Goal: Use online tool/utility: Utilize a website feature to perform a specific function

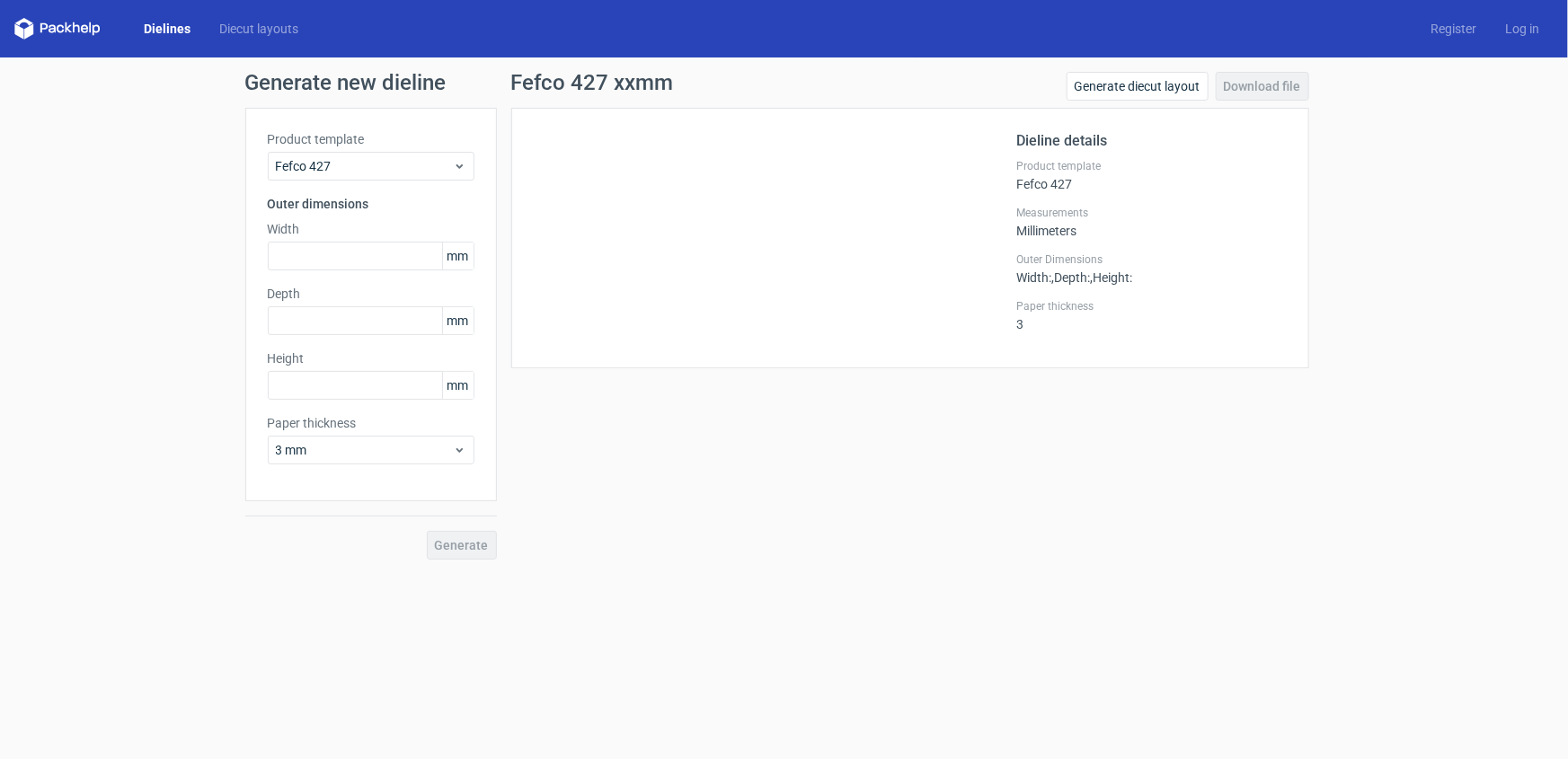
click at [162, 28] on link "Dielines" at bounding box center [167, 28] width 76 height 18
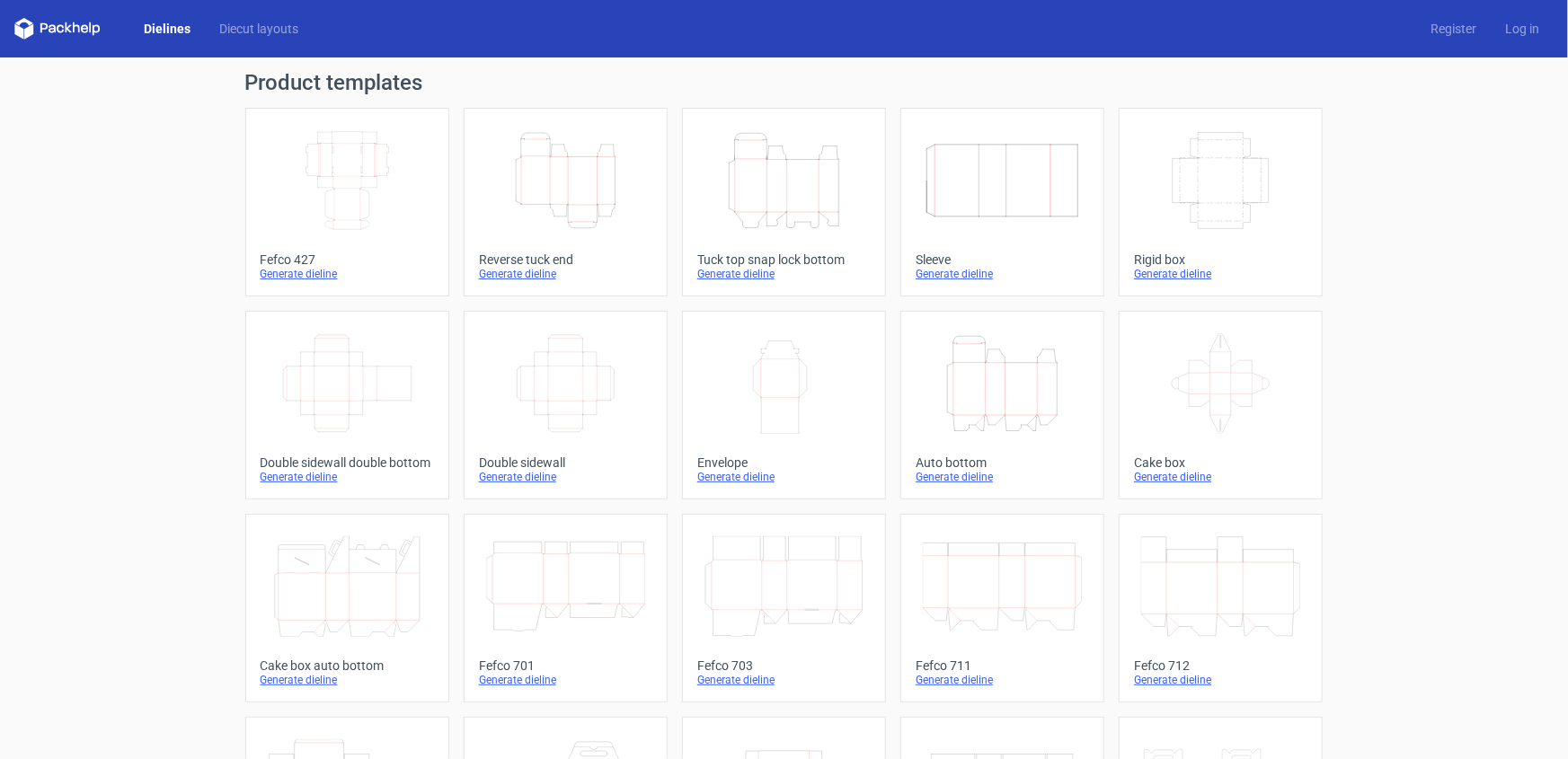
click at [552, 180] on icon "Height Depth Width" at bounding box center [565, 180] width 159 height 101
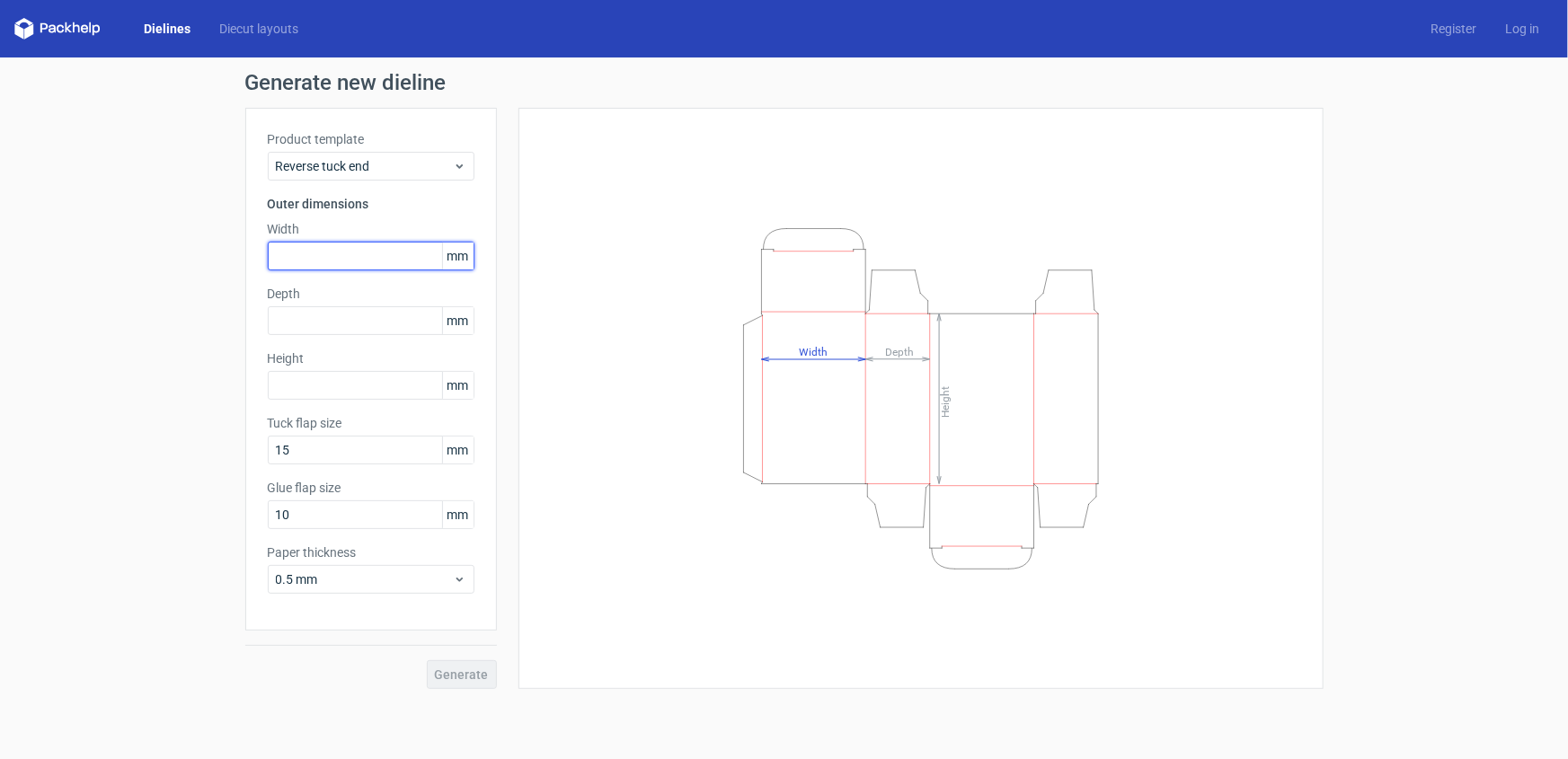
click at [322, 255] on input "text" at bounding box center [371, 256] width 207 height 29
click at [323, 260] on input "text" at bounding box center [371, 256] width 207 height 29
type input "80"
click at [317, 319] on input "text" at bounding box center [371, 320] width 207 height 29
type input "55"
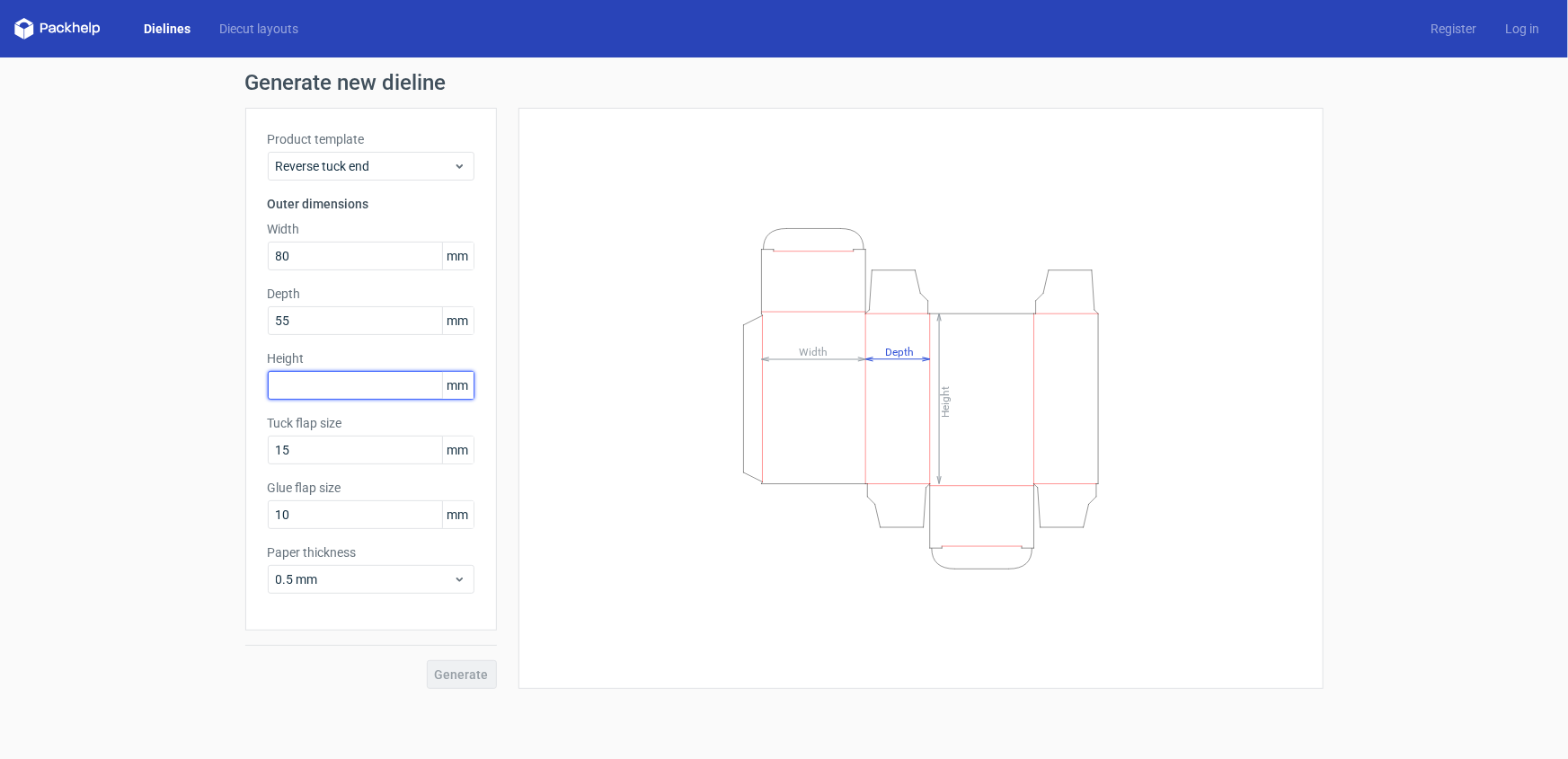
click at [306, 381] on input "text" at bounding box center [371, 385] width 207 height 29
type input "23"
click at [343, 454] on div "Tuck flap size 15 mm" at bounding box center [371, 440] width 207 height 50
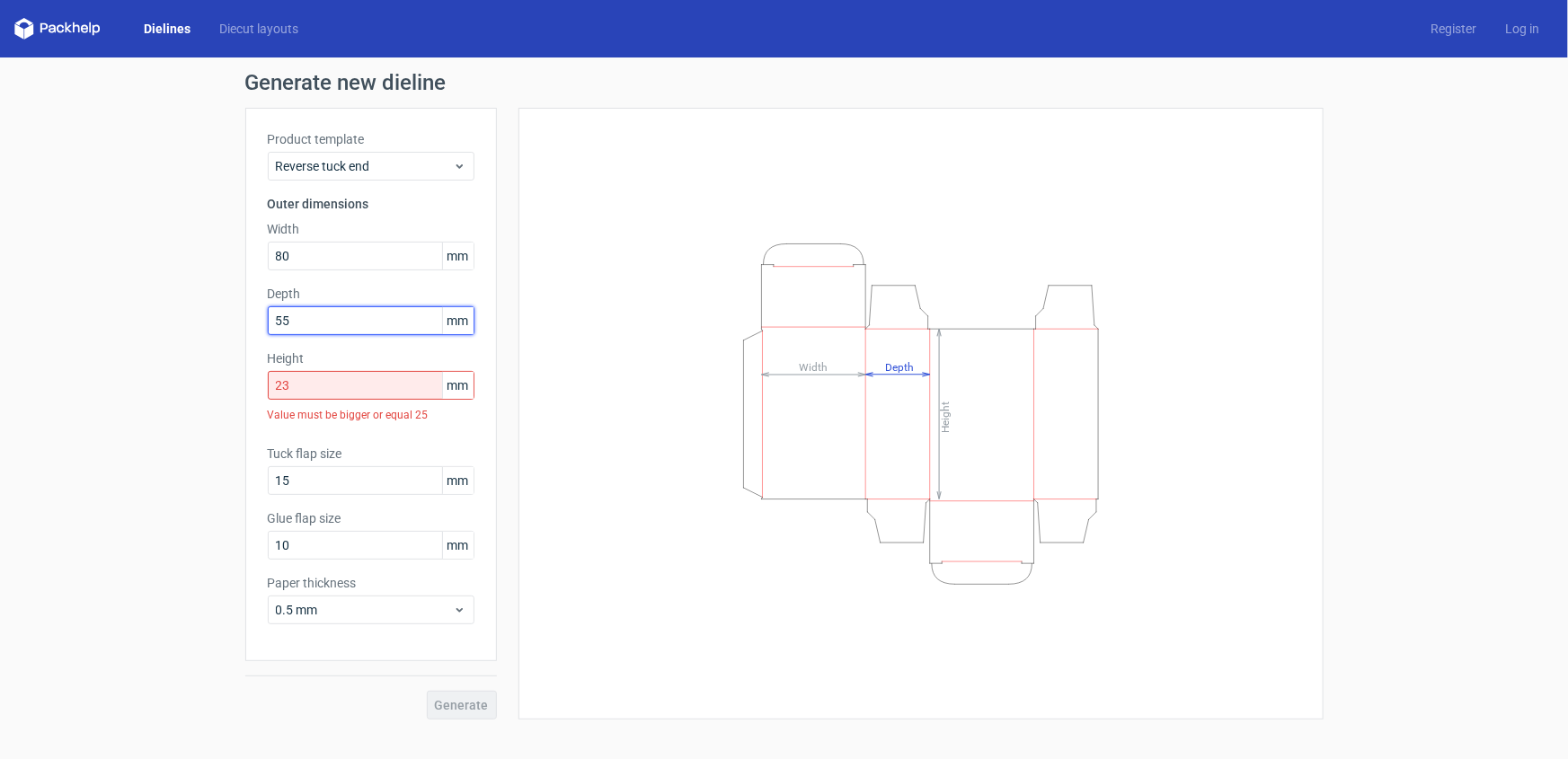
drag, startPoint x: 302, startPoint y: 321, endPoint x: 223, endPoint y: 319, distance: 79.0
click at [223, 319] on div "Generate new dieline Product template Reverse tuck end Outer dimensions Width 8…" at bounding box center [784, 395] width 1568 height 677
type input "23"
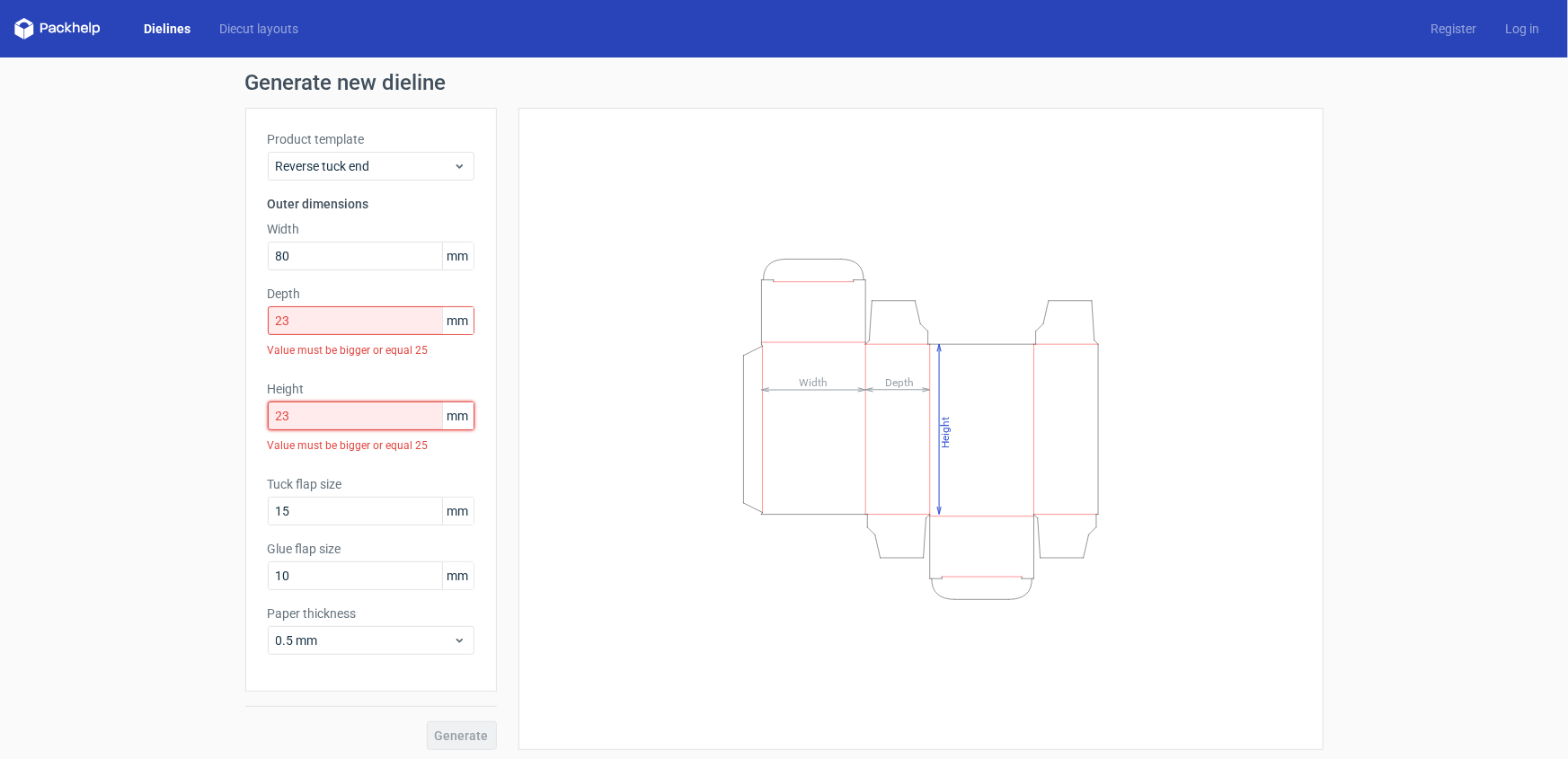
drag, startPoint x: 311, startPoint y: 385, endPoint x: 276, endPoint y: 378, distance: 35.7
click at [276, 378] on div "Product template Reverse tuck end Outer dimensions Width 80 mm Depth 23 mm Valu…" at bounding box center [371, 400] width 251 height 584
click at [308, 423] on input "23" at bounding box center [371, 416] width 207 height 29
